Goal: Task Accomplishment & Management: Manage account settings

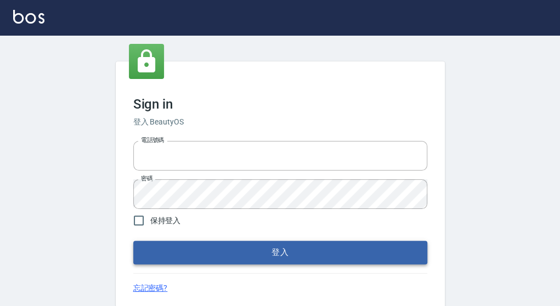
type input "0921567649"
click at [291, 255] on button "登入" at bounding box center [280, 252] width 294 height 23
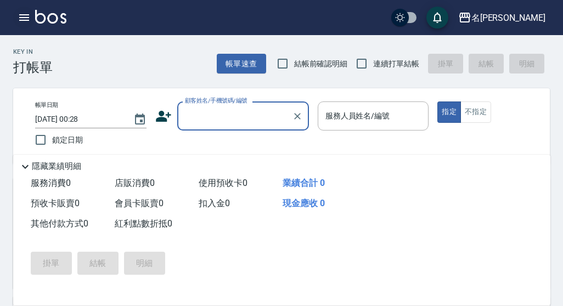
click at [17, 15] on button "button" at bounding box center [24, 18] width 22 height 22
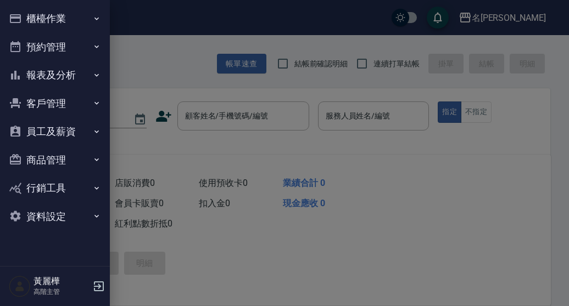
click at [45, 73] on button "報表及分析" at bounding box center [54, 75] width 101 height 29
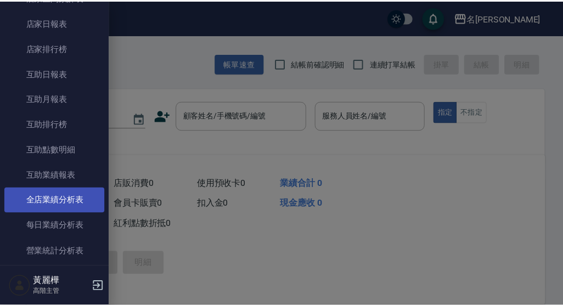
scroll to position [165, 0]
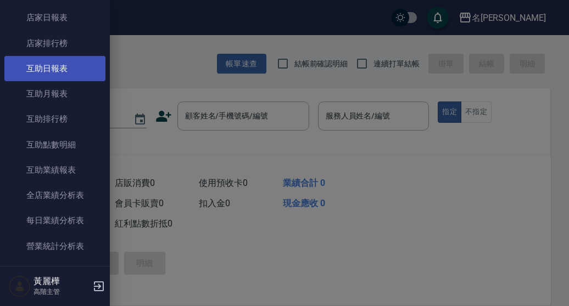
click at [59, 64] on link "互助日報表" at bounding box center [54, 68] width 101 height 25
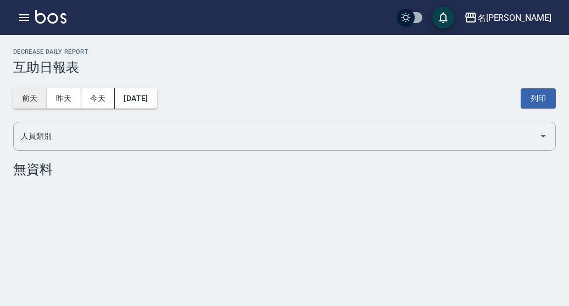
click at [31, 97] on button "前天" at bounding box center [30, 98] width 34 height 20
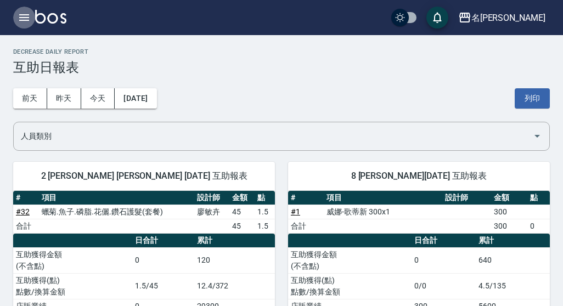
click at [24, 16] on icon "button" at bounding box center [24, 17] width 13 height 13
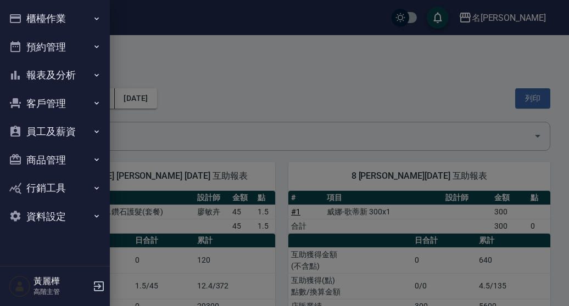
click at [44, 19] on button "櫃檯作業" at bounding box center [54, 18] width 101 height 29
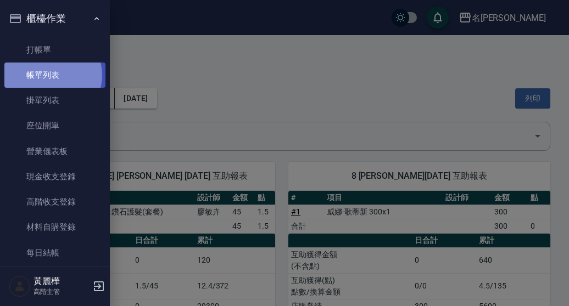
click at [52, 75] on link "帳單列表" at bounding box center [54, 75] width 101 height 25
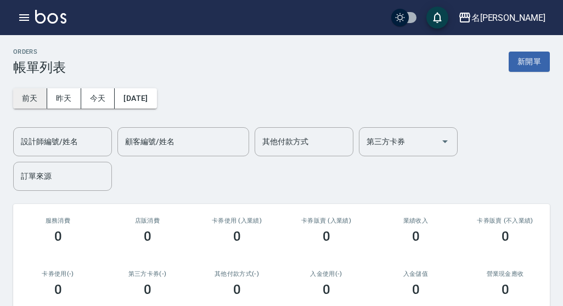
click at [35, 95] on button "前天" at bounding box center [30, 98] width 34 height 20
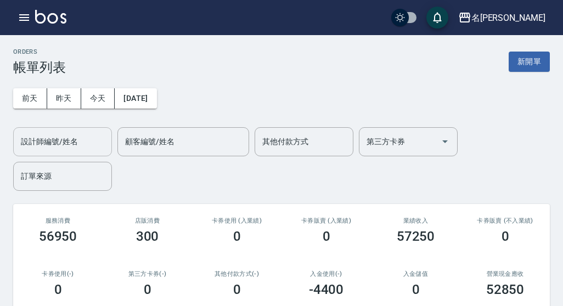
click at [68, 143] on input "設計師編號/姓名" at bounding box center [62, 141] width 89 height 19
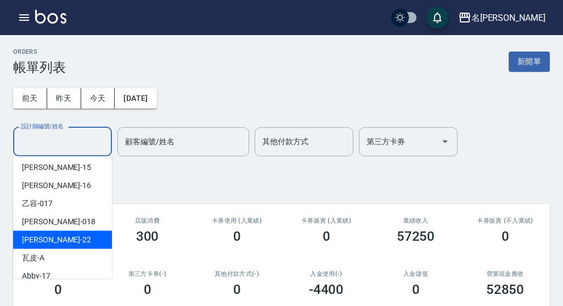
scroll to position [110, 0]
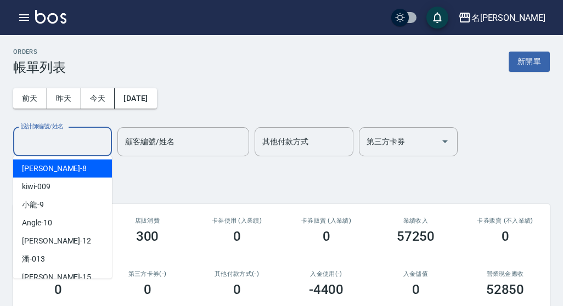
click at [46, 170] on span "Emma -8" at bounding box center [54, 169] width 65 height 12
type input "Emma-8"
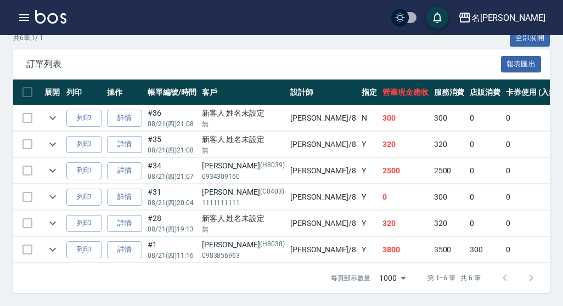
scroll to position [300, 0]
click at [119, 165] on link "詳情" at bounding box center [124, 170] width 35 height 17
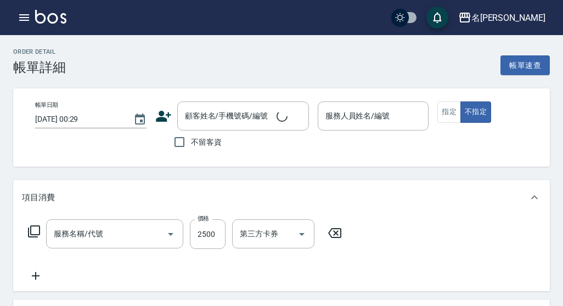
type input "2025/08/21 21:07"
type input "Emma-8"
type input "燙髮(200)"
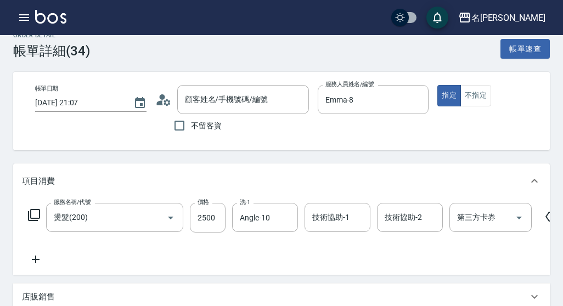
type input "MIKA/0934309160/H8039"
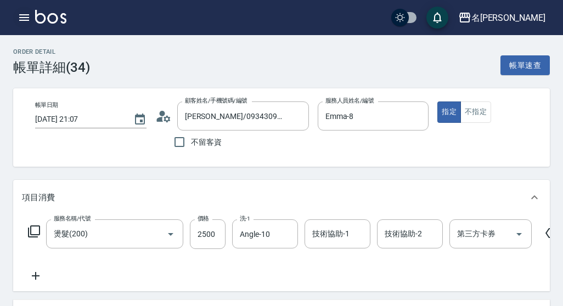
click at [20, 16] on icon "button" at bounding box center [24, 17] width 13 height 13
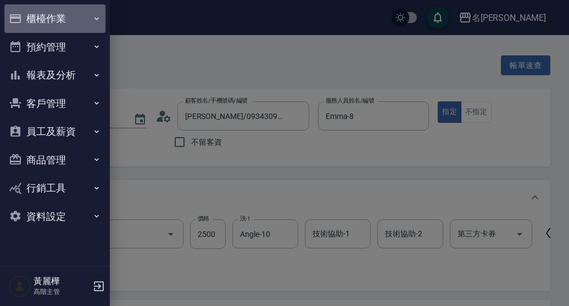
click at [48, 14] on button "櫃檯作業" at bounding box center [54, 18] width 101 height 29
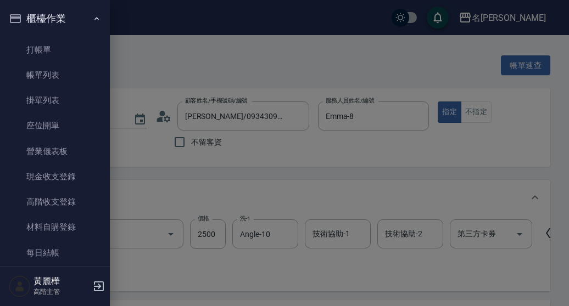
click at [165, 187] on div at bounding box center [284, 153] width 569 height 306
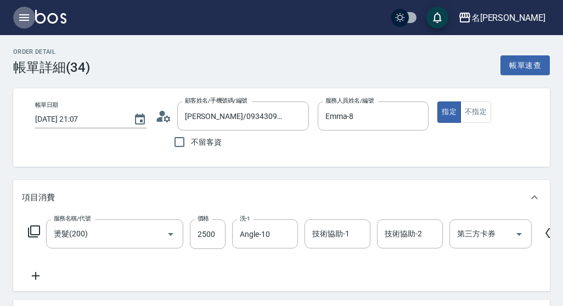
click at [20, 18] on icon "button" at bounding box center [24, 17] width 10 height 7
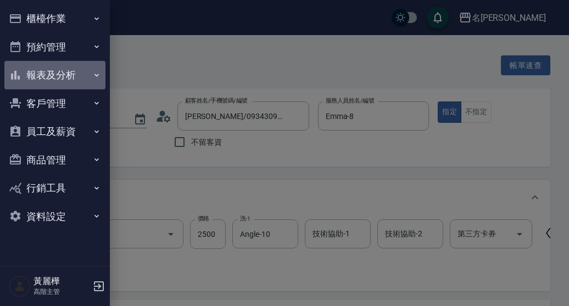
click at [46, 72] on button "報表及分析" at bounding box center [54, 75] width 101 height 29
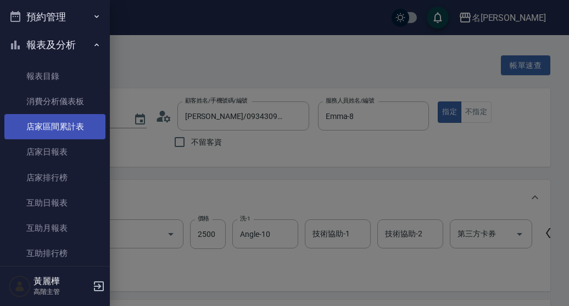
scroll to position [55, 0]
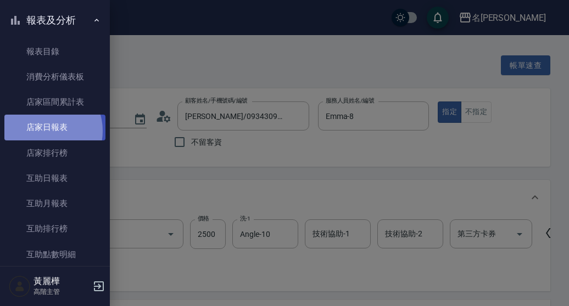
click at [45, 131] on link "店家日報表" at bounding box center [54, 127] width 101 height 25
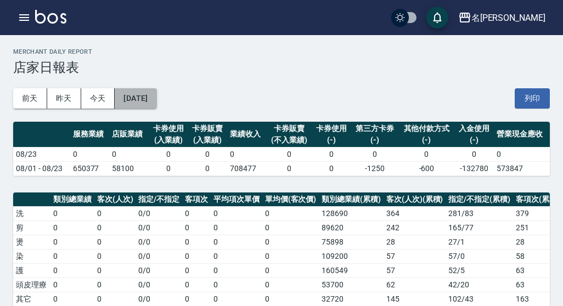
click at [156, 99] on button "2025/08/23" at bounding box center [136, 98] width 42 height 20
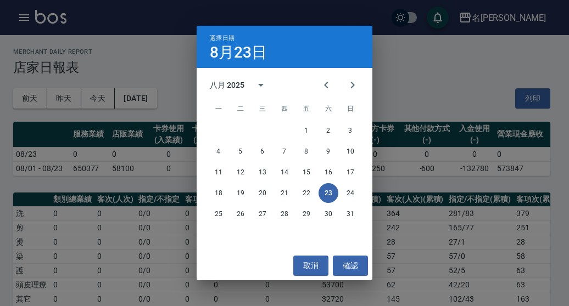
click at [25, 18] on div "選擇日期 8月23日 八月 2025 一 二 三 四 五 六 日 1 2 3 4 5 6 7 8 9 10 11 12 13 14 15 16 17 18 1…" at bounding box center [284, 153] width 569 height 306
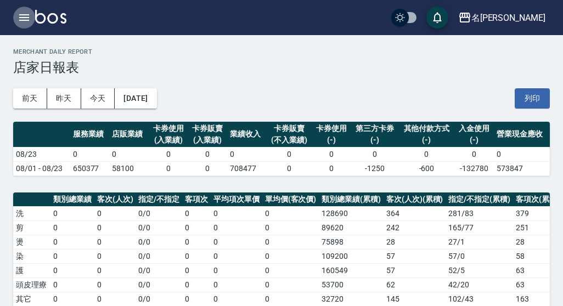
click at [25, 18] on icon "button" at bounding box center [24, 17] width 10 height 7
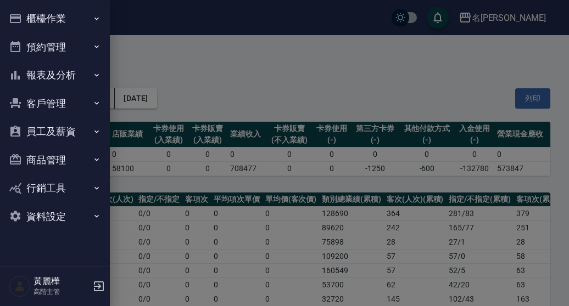
click at [61, 21] on button "櫃檯作業" at bounding box center [54, 18] width 101 height 29
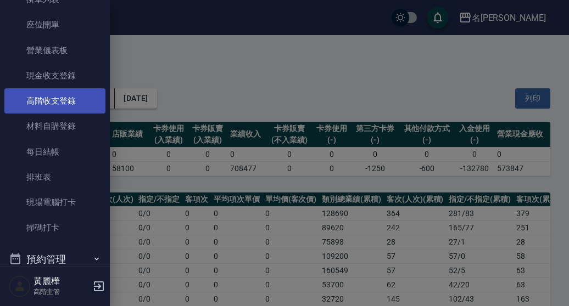
scroll to position [165, 0]
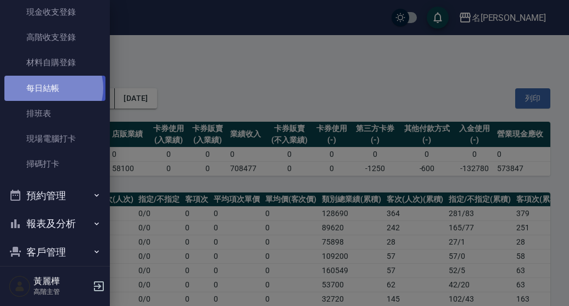
click at [53, 88] on link "每日結帳" at bounding box center [54, 88] width 101 height 25
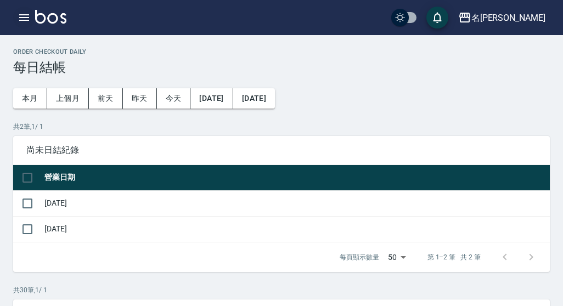
click at [25, 13] on icon "button" at bounding box center [24, 17] width 13 height 13
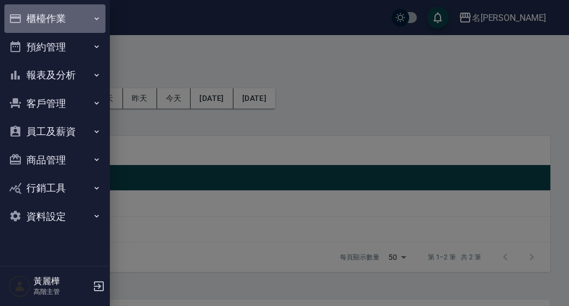
click at [50, 19] on button "櫃檯作業" at bounding box center [54, 18] width 101 height 29
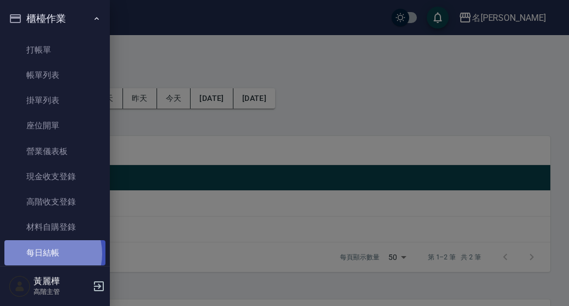
click at [45, 254] on link "每日結帳" at bounding box center [54, 252] width 101 height 25
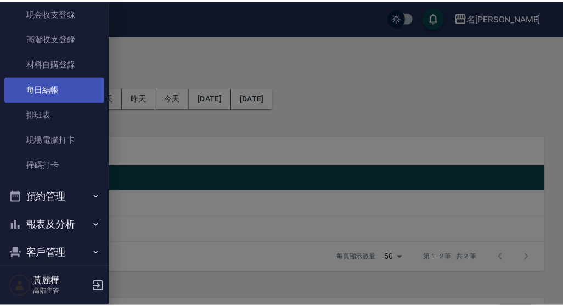
scroll to position [165, 0]
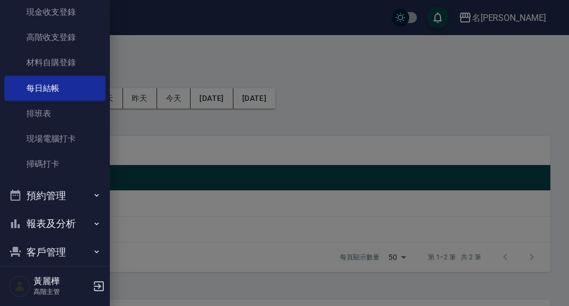
click at [143, 167] on div at bounding box center [284, 153] width 569 height 306
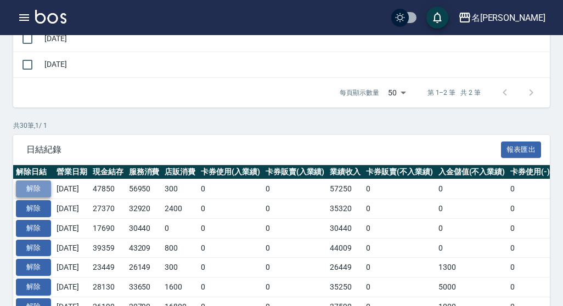
click at [43, 187] on button "解除" at bounding box center [33, 189] width 35 height 17
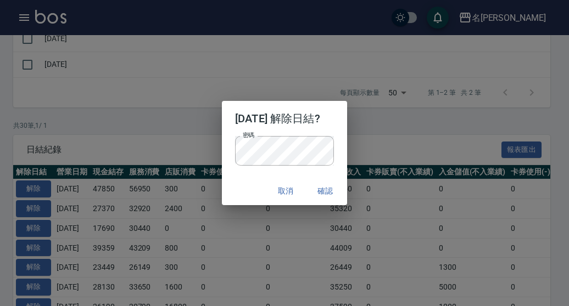
click at [245, 194] on div "取消 確認" at bounding box center [284, 191] width 125 height 29
click at [329, 192] on button "確認" at bounding box center [324, 191] width 35 height 20
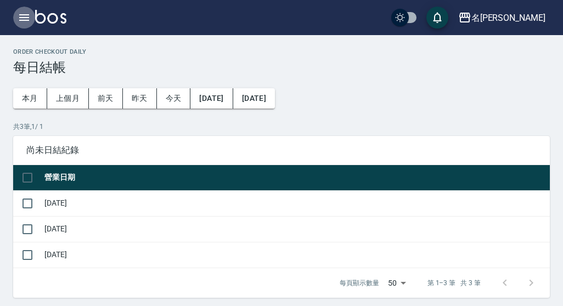
click at [26, 13] on icon "button" at bounding box center [24, 17] width 13 height 13
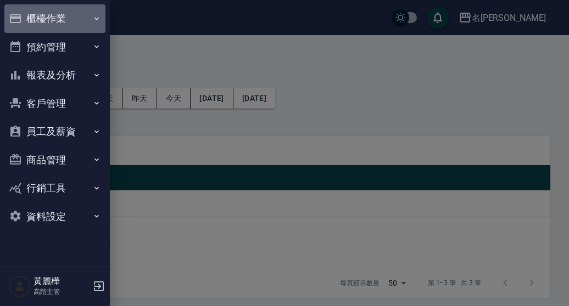
click at [48, 19] on button "櫃檯作業" at bounding box center [54, 18] width 101 height 29
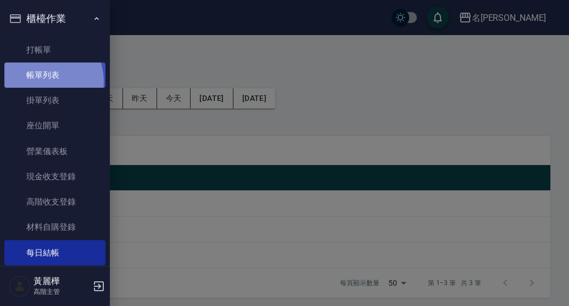
click at [36, 82] on link "帳單列表" at bounding box center [54, 75] width 101 height 25
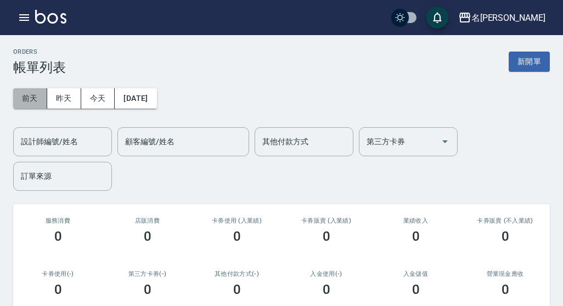
click at [42, 91] on button "前天" at bounding box center [30, 98] width 34 height 20
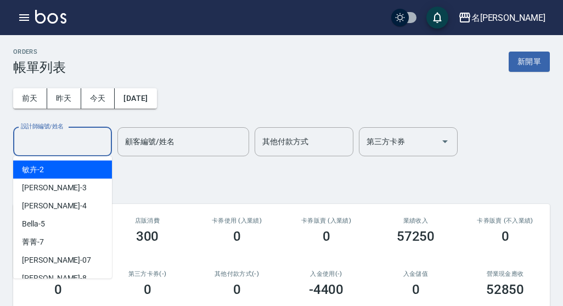
click at [65, 143] on input "設計師編號/姓名" at bounding box center [62, 141] width 89 height 19
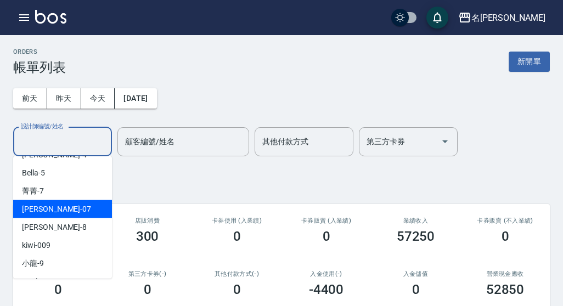
scroll to position [110, 0]
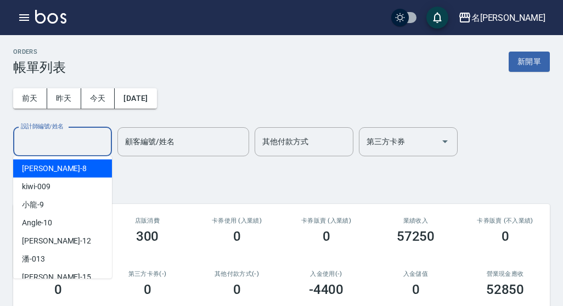
click at [49, 173] on span "Emma -8" at bounding box center [54, 169] width 65 height 12
type input "Emma-8"
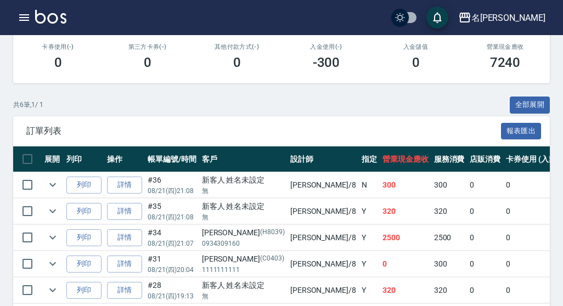
scroll to position [274, 0]
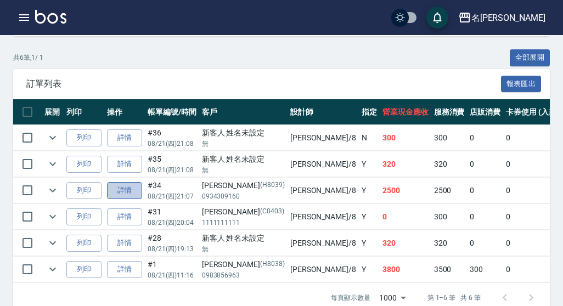
click at [127, 191] on link "詳情" at bounding box center [124, 190] width 35 height 17
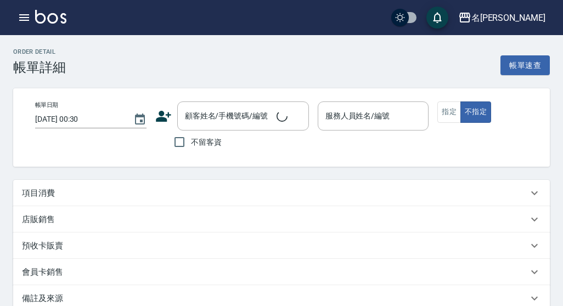
type input "[DATE] 21:07"
type input "Emma-8"
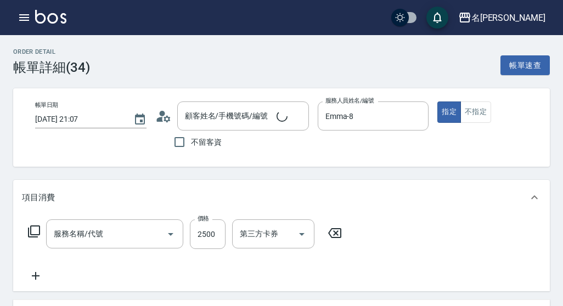
type input "[PERSON_NAME]/0934309160/H8039"
type input "燙髮(200)"
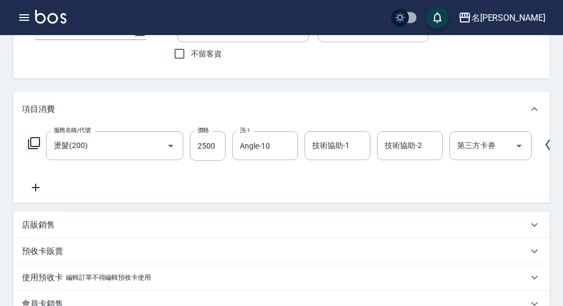
scroll to position [165, 0]
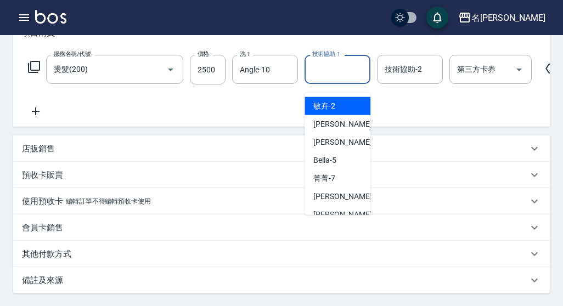
click at [330, 79] on input "技術協助-1" at bounding box center [338, 69] width 56 height 19
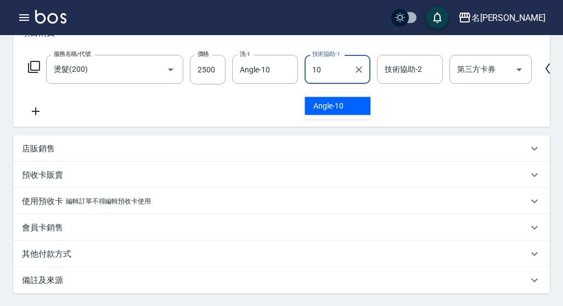
click at [330, 104] on span "Angle -10" at bounding box center [328, 106] width 30 height 12
type input "Angle-10"
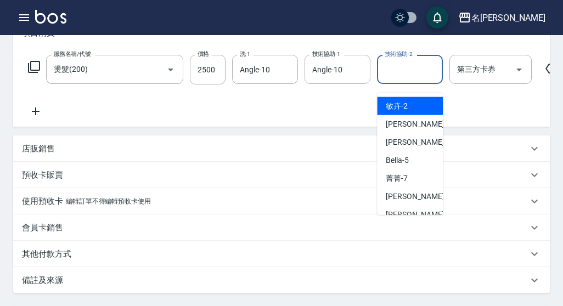
click at [412, 79] on input "技術協助-2" at bounding box center [410, 69] width 56 height 19
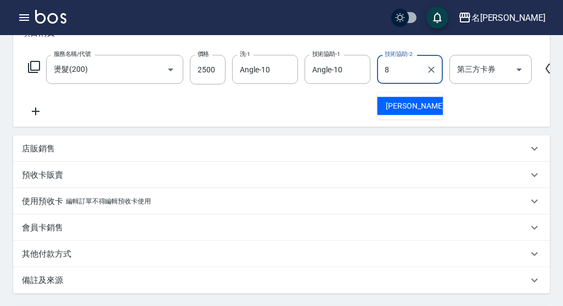
click at [417, 107] on div "Emma -8" at bounding box center [410, 106] width 66 height 18
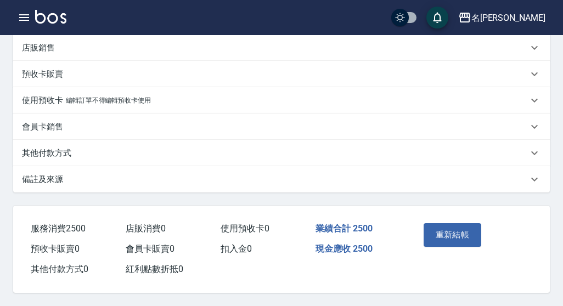
scroll to position [287, 0]
type input "Emma-8"
click at [439, 231] on button "重新結帳" at bounding box center [453, 234] width 58 height 23
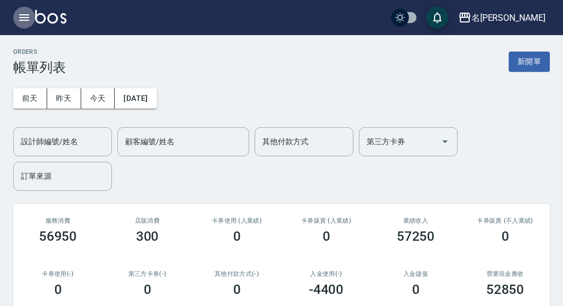
click at [26, 18] on icon "button" at bounding box center [24, 17] width 10 height 7
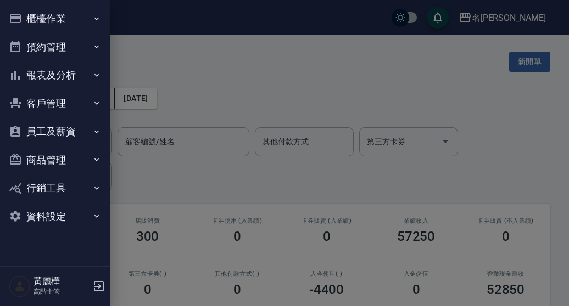
click at [49, 16] on button "櫃檯作業" at bounding box center [54, 18] width 101 height 29
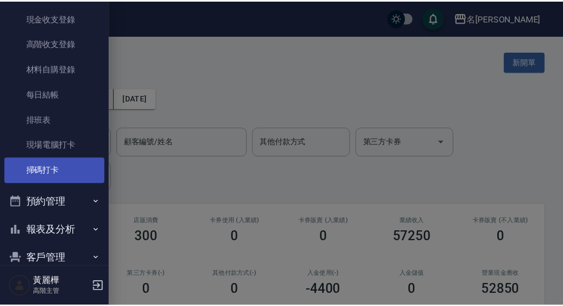
scroll to position [165, 0]
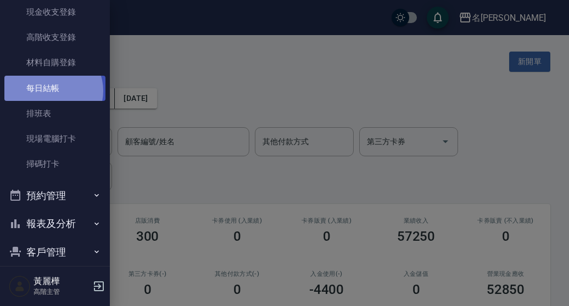
click at [52, 91] on link "每日結帳" at bounding box center [54, 88] width 101 height 25
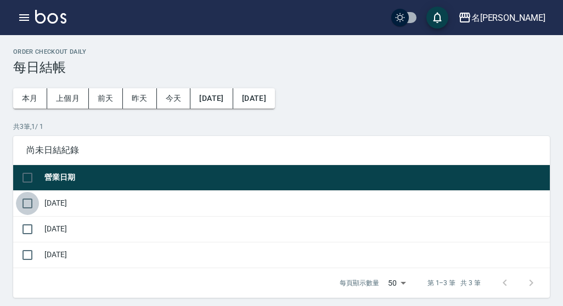
click at [30, 201] on input "checkbox" at bounding box center [27, 203] width 23 height 23
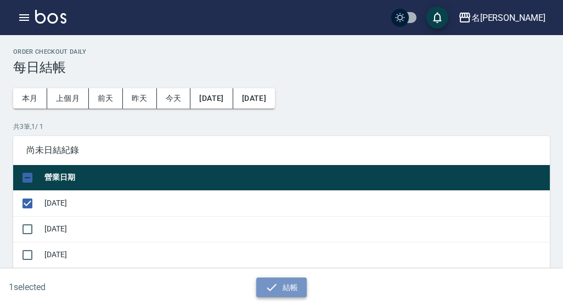
click at [269, 289] on icon "button" at bounding box center [271, 287] width 13 height 13
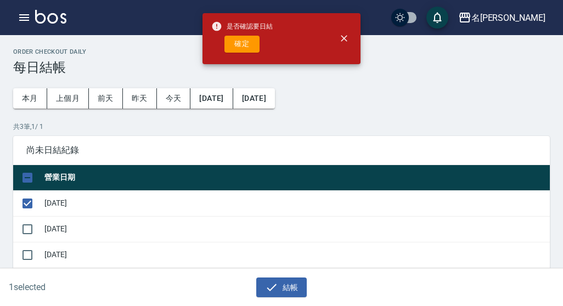
click at [247, 44] on button "確定" at bounding box center [242, 44] width 35 height 17
checkbox input "false"
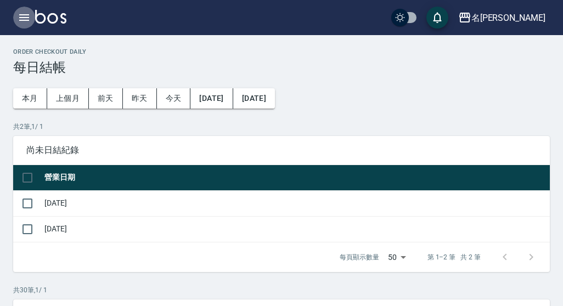
click at [29, 18] on icon "button" at bounding box center [24, 17] width 13 height 13
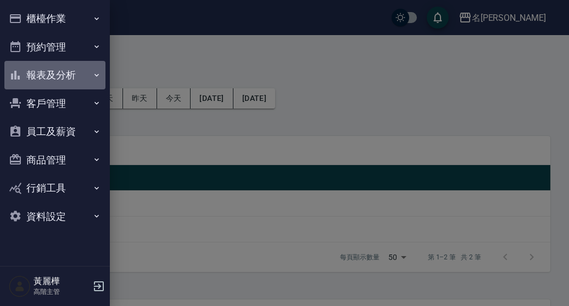
click at [58, 76] on button "報表及分析" at bounding box center [54, 75] width 101 height 29
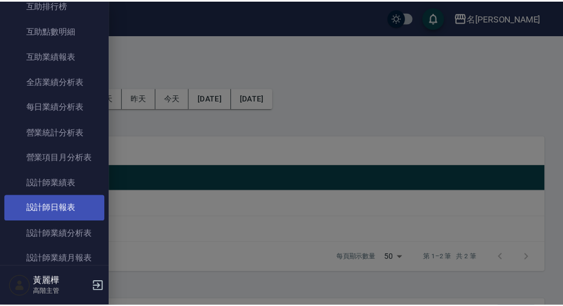
scroll to position [220, 0]
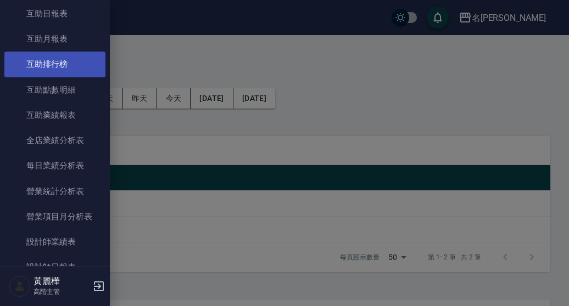
click at [57, 65] on link "互助排行榜" at bounding box center [54, 64] width 101 height 25
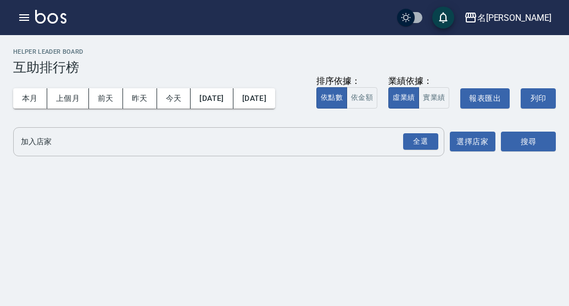
click at [405, 152] on div "全選" at bounding box center [420, 141] width 38 height 29
click at [405, 141] on div "全選" at bounding box center [420, 141] width 35 height 17
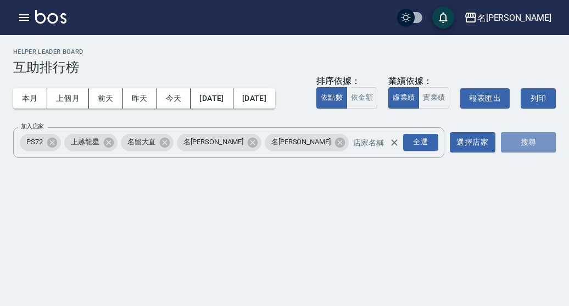
drag, startPoint x: 538, startPoint y: 142, endPoint x: 474, endPoint y: 82, distance: 87.4
click at [538, 141] on button "搜尋" at bounding box center [528, 142] width 55 height 20
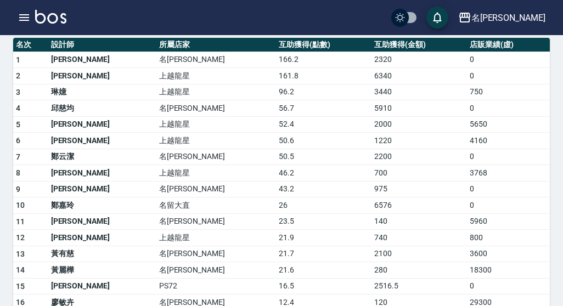
scroll to position [165, 0]
